Goal: Task Accomplishment & Management: Complete application form

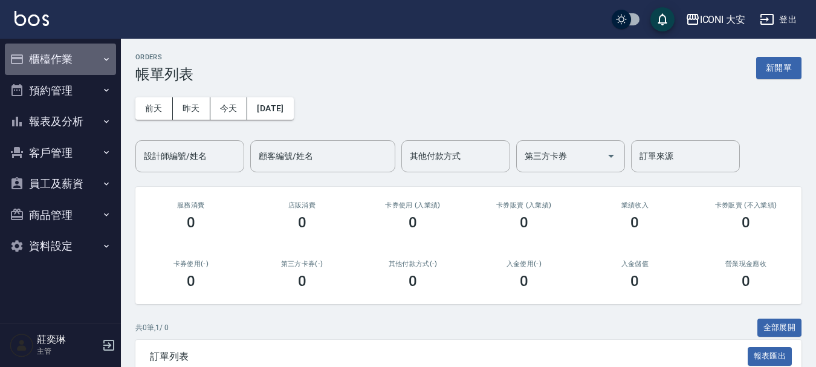
click at [48, 48] on button "櫃檯作業" at bounding box center [60, 59] width 111 height 31
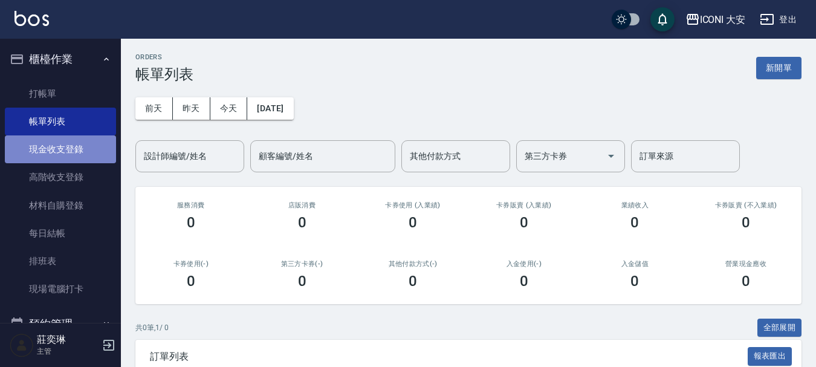
click at [88, 153] on link "現金收支登錄" at bounding box center [60, 149] width 111 height 28
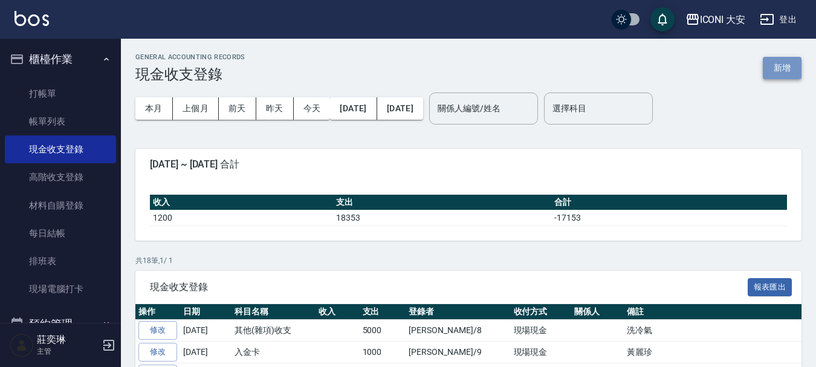
click at [771, 57] on button "新增" at bounding box center [782, 68] width 39 height 22
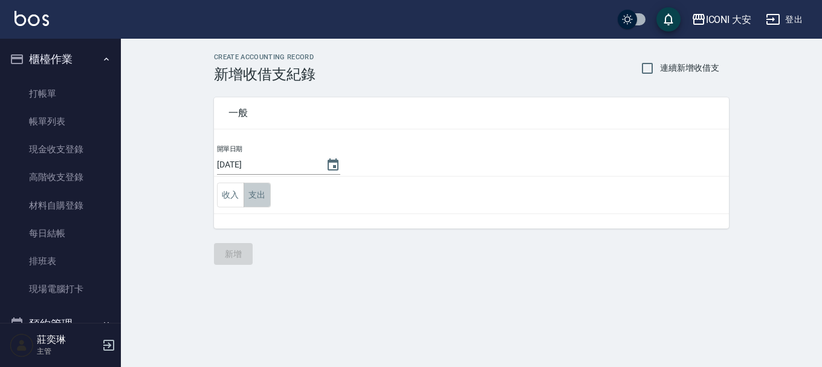
click at [253, 195] on button "支出" at bounding box center [257, 195] width 27 height 25
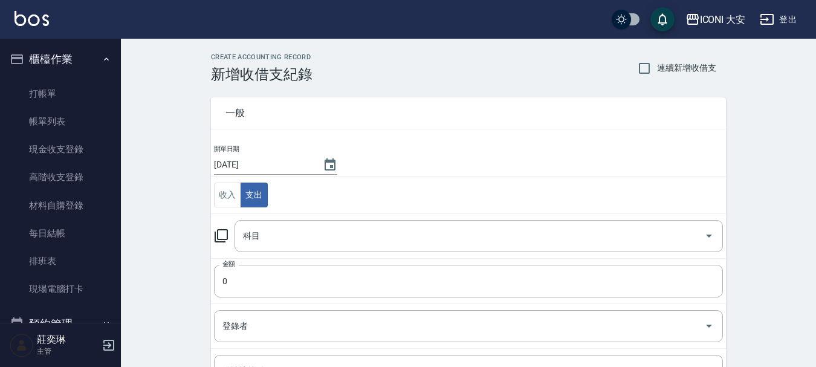
click at [217, 230] on icon at bounding box center [221, 235] width 15 height 15
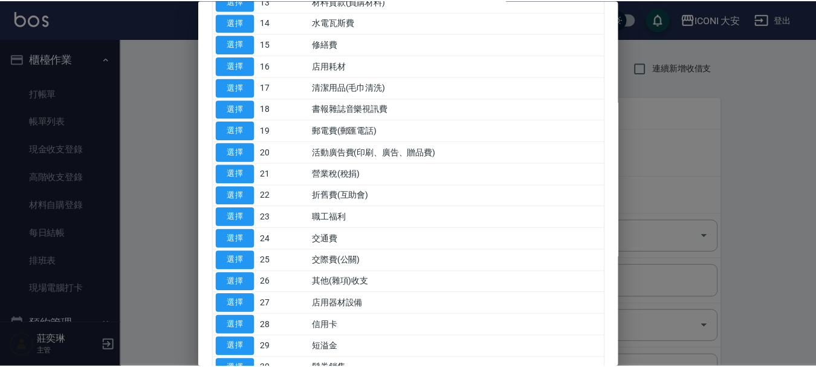
scroll to position [582, 0]
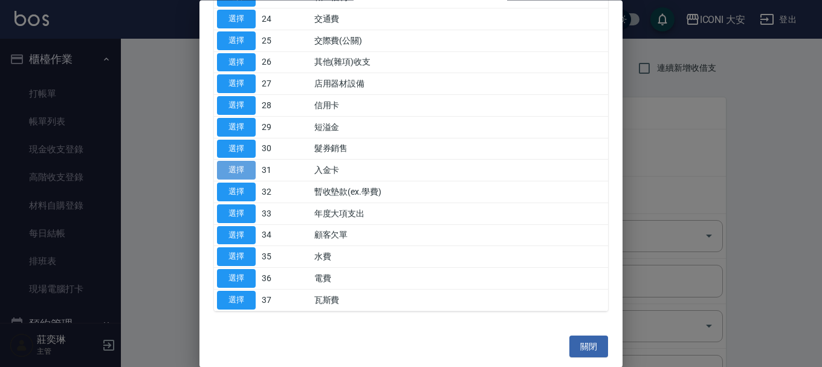
click at [223, 166] on button "選擇" at bounding box center [236, 170] width 39 height 19
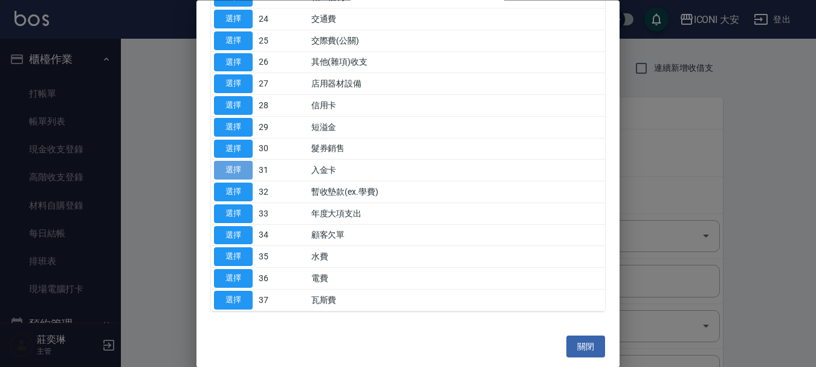
type input "31 入金卡"
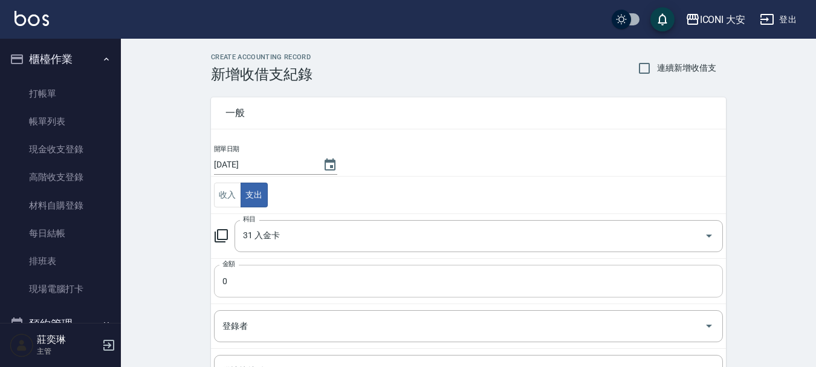
click at [256, 271] on input "0" at bounding box center [468, 281] width 509 height 33
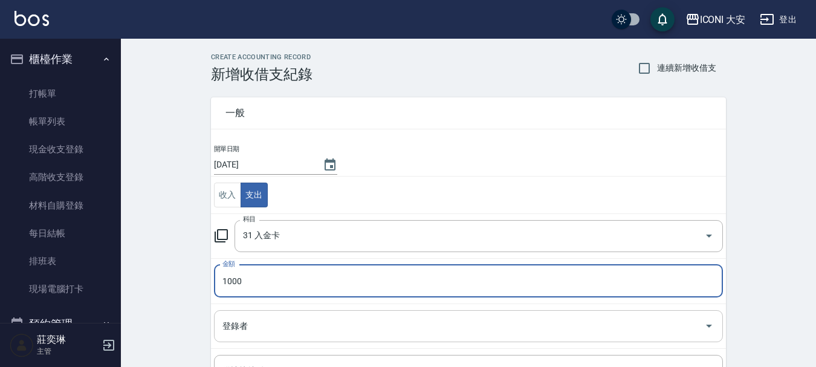
type input "1000"
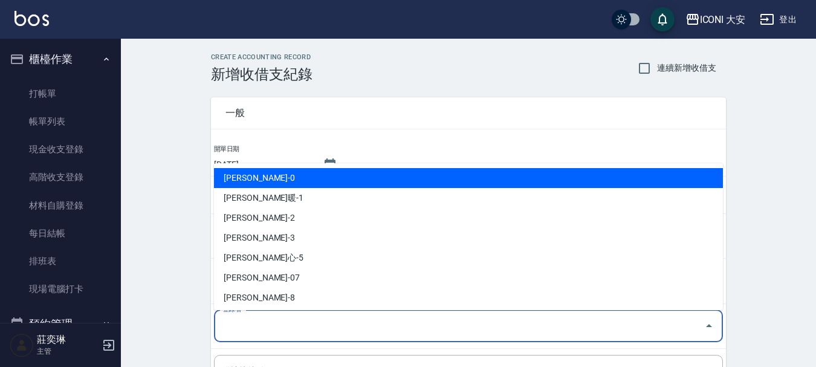
click at [262, 329] on input "登錄者" at bounding box center [459, 325] width 480 height 21
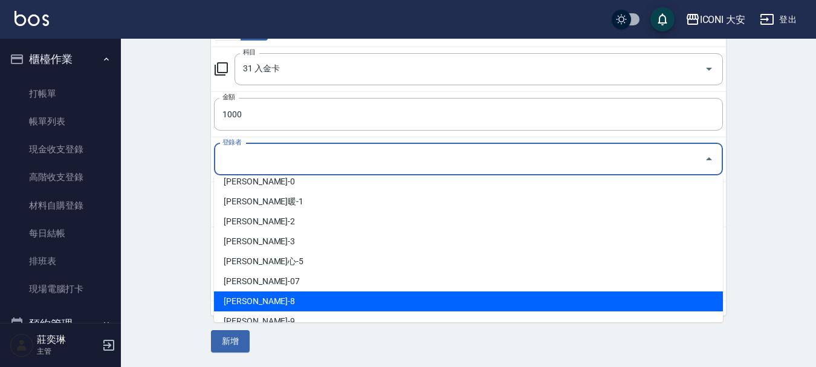
scroll to position [22, 0]
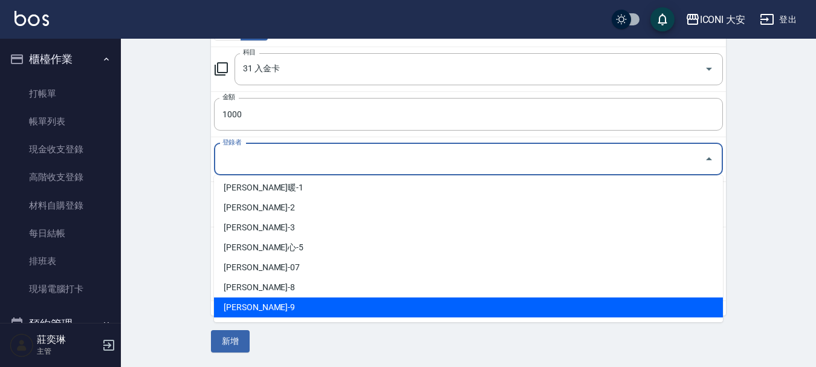
click at [260, 312] on li "[PERSON_NAME]-9" at bounding box center [468, 307] width 509 height 20
type input "[PERSON_NAME]-9"
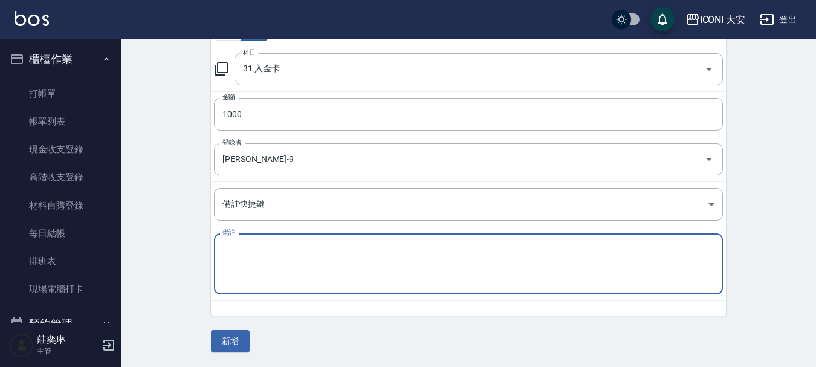
click at [267, 254] on textarea "備註" at bounding box center [468, 264] width 492 height 41
type textarea "蘇姐姐"
click at [223, 345] on button "新增" at bounding box center [230, 341] width 39 height 22
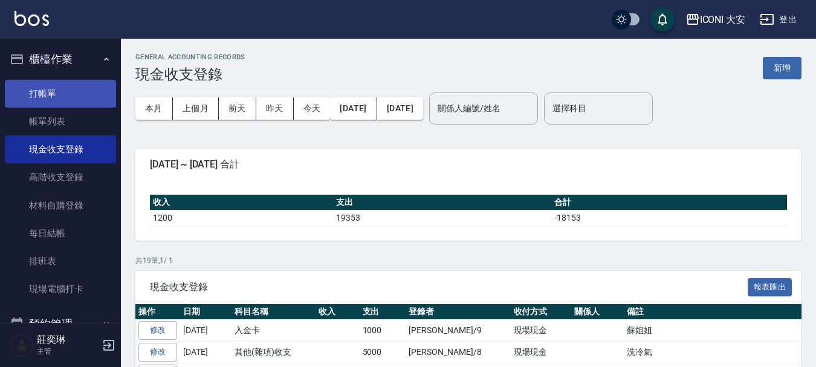
click at [92, 97] on link "打帳單" at bounding box center [60, 94] width 111 height 28
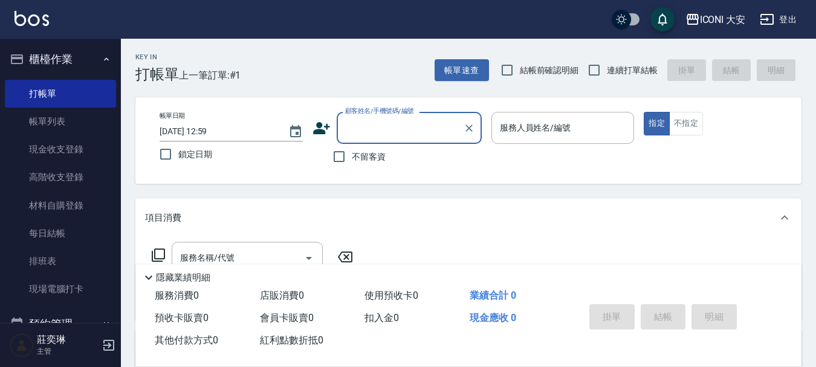
drag, startPoint x: 342, startPoint y: 160, endPoint x: 371, endPoint y: 157, distance: 29.1
click at [344, 159] on input "不留客資" at bounding box center [338, 156] width 25 height 25
checkbox input "true"
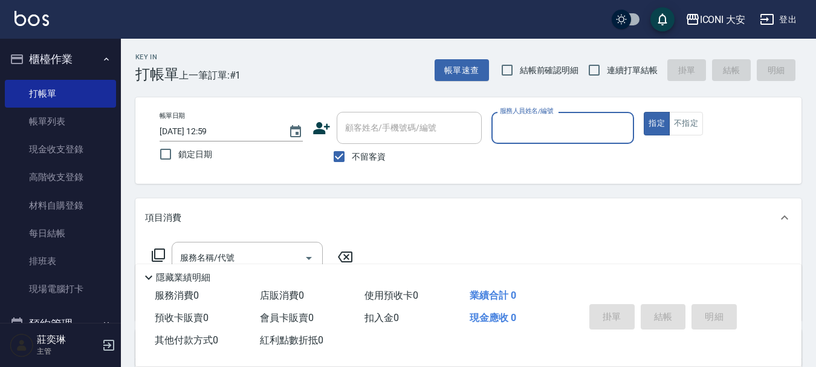
click at [566, 126] on input "服務人員姓名/編號" at bounding box center [563, 127] width 132 height 21
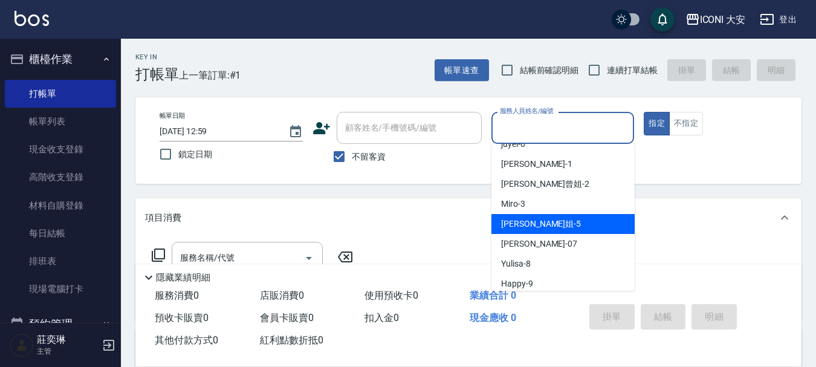
scroll to position [22, 0]
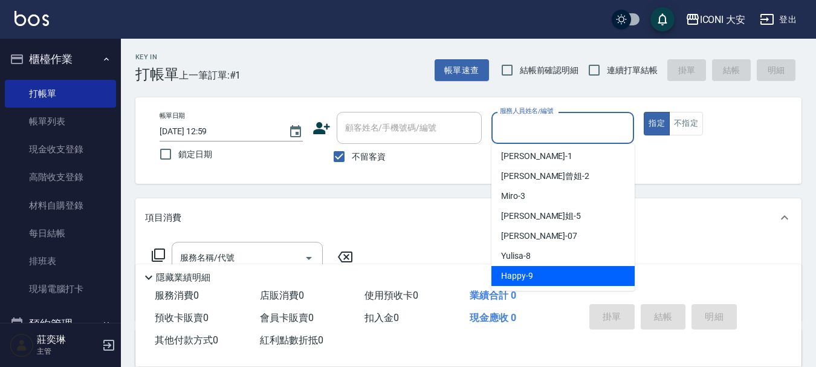
click at [552, 276] on div "Happy -9" at bounding box center [562, 276] width 143 height 20
type input "Happy-9"
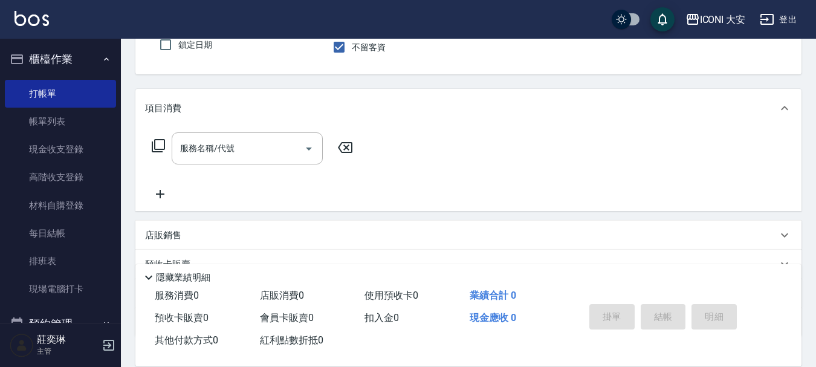
scroll to position [121, 0]
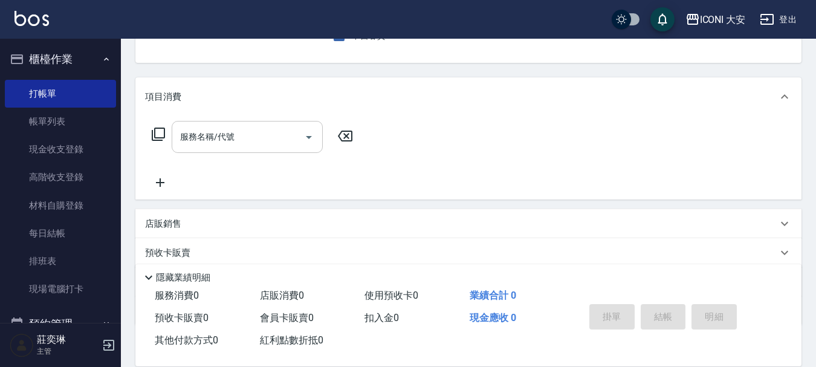
click at [251, 149] on div "服務名稱/代號" at bounding box center [247, 137] width 151 height 32
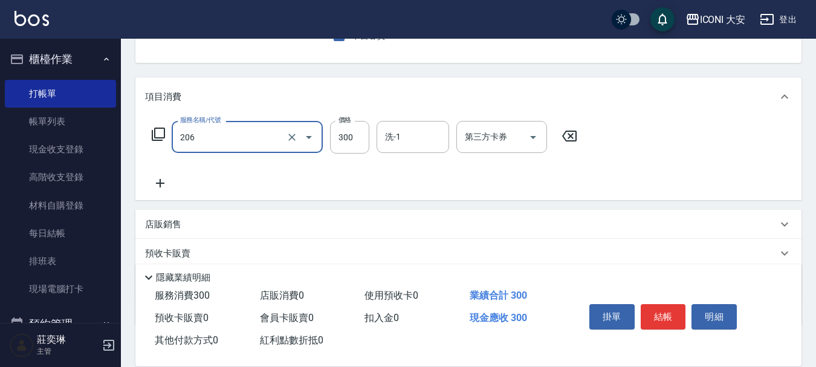
type input "洗髮(206)"
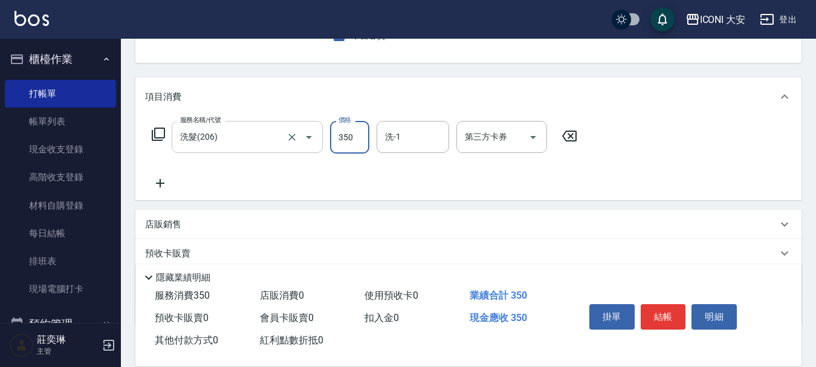
type input "350"
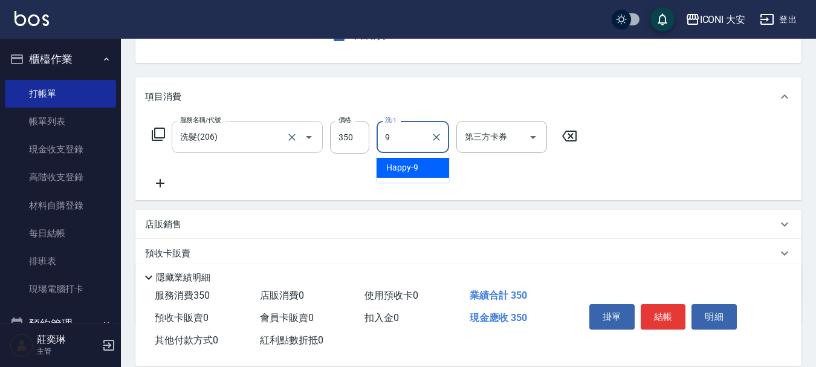
type input "Happy-9"
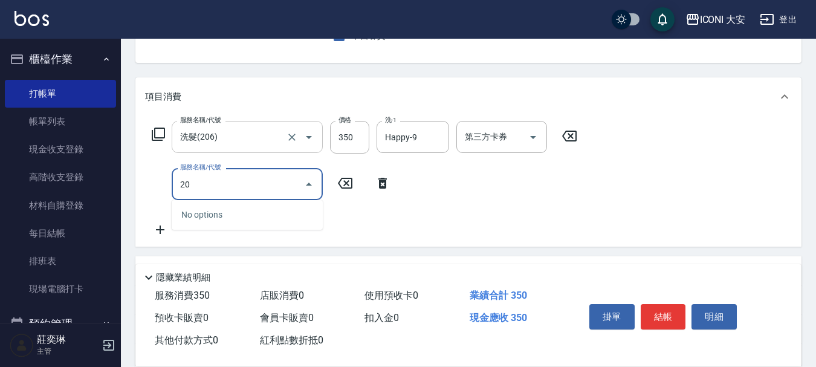
type input "2"
type input "[PERSON_NAME](701)"
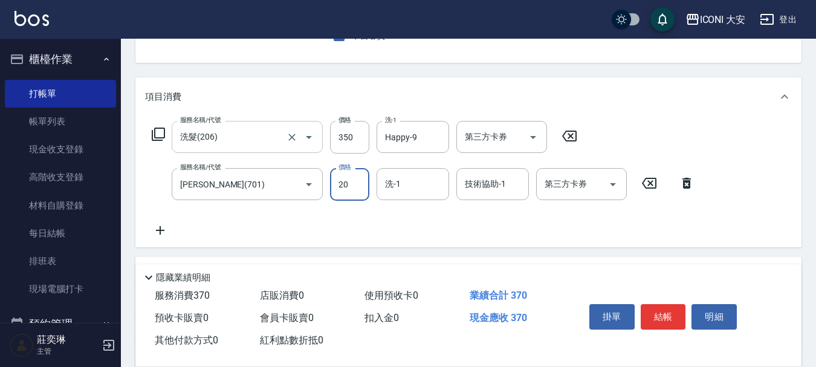
type input "20"
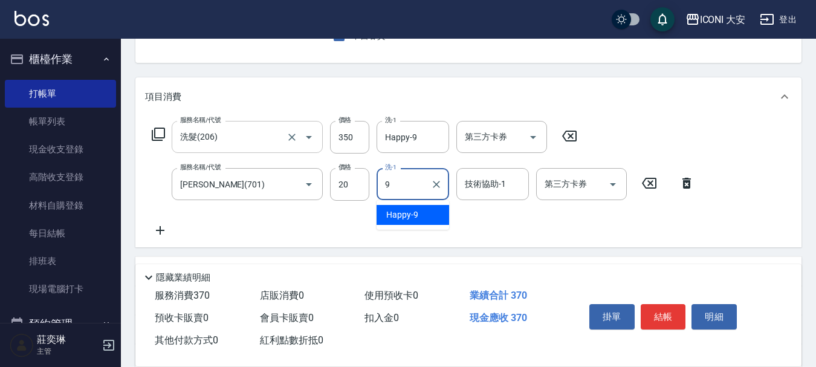
type input "Happy-9"
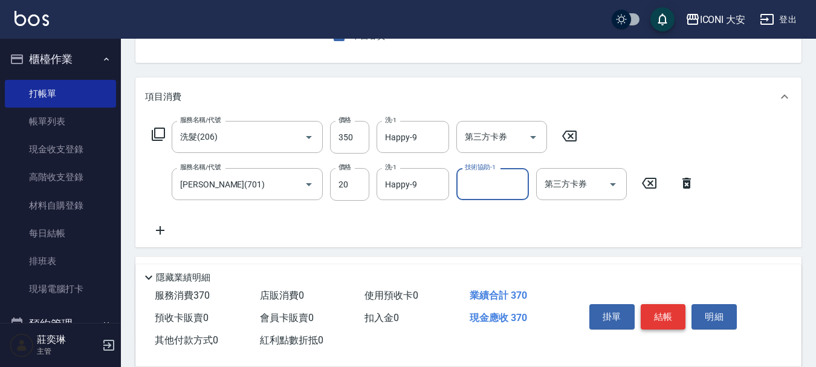
click at [664, 305] on button "結帳" at bounding box center [663, 316] width 45 height 25
